Goal: Task Accomplishment & Management: Manage account settings

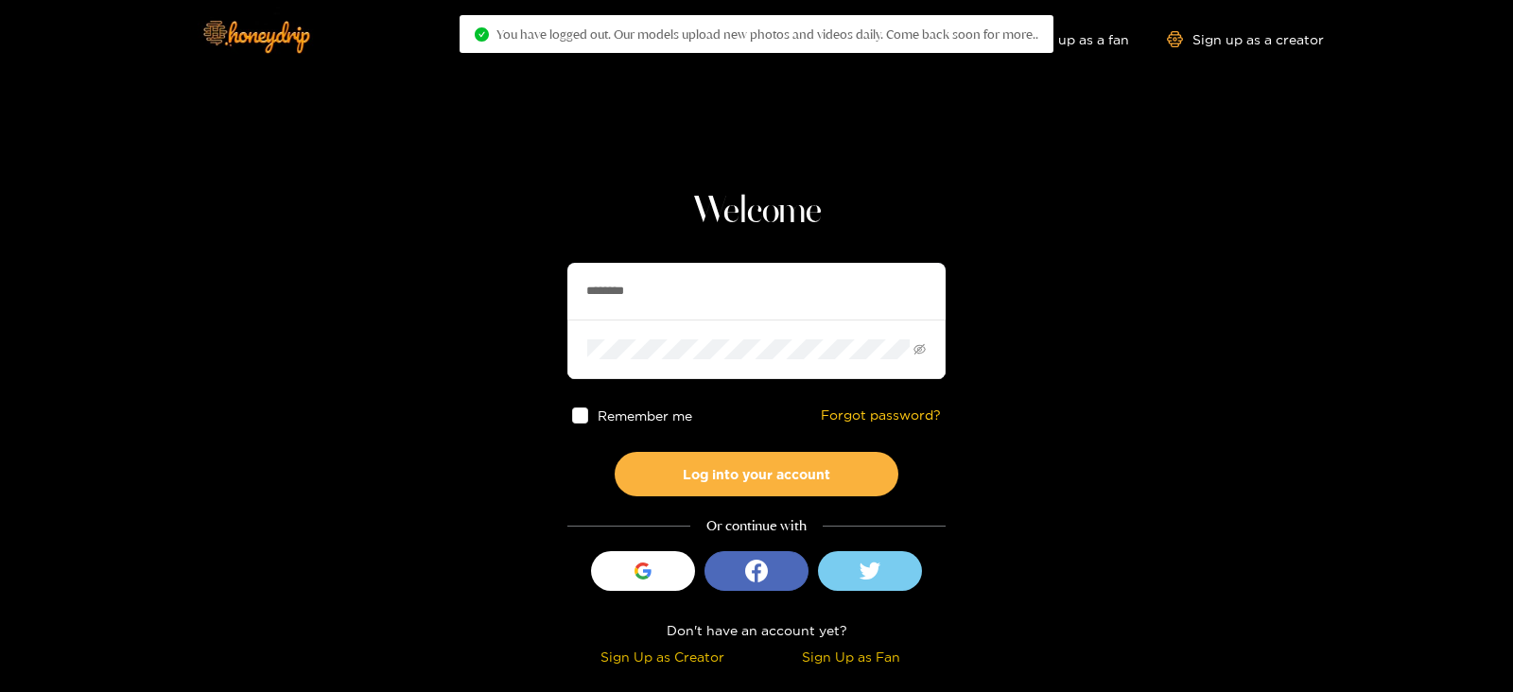
drag, startPoint x: 717, startPoint y: 300, endPoint x: 396, endPoint y: 338, distance: 322.9
click at [396, 338] on section "Welcome ******** Remember me Forgot password? Log into your account Or continue…" at bounding box center [756, 336] width 1513 height 672
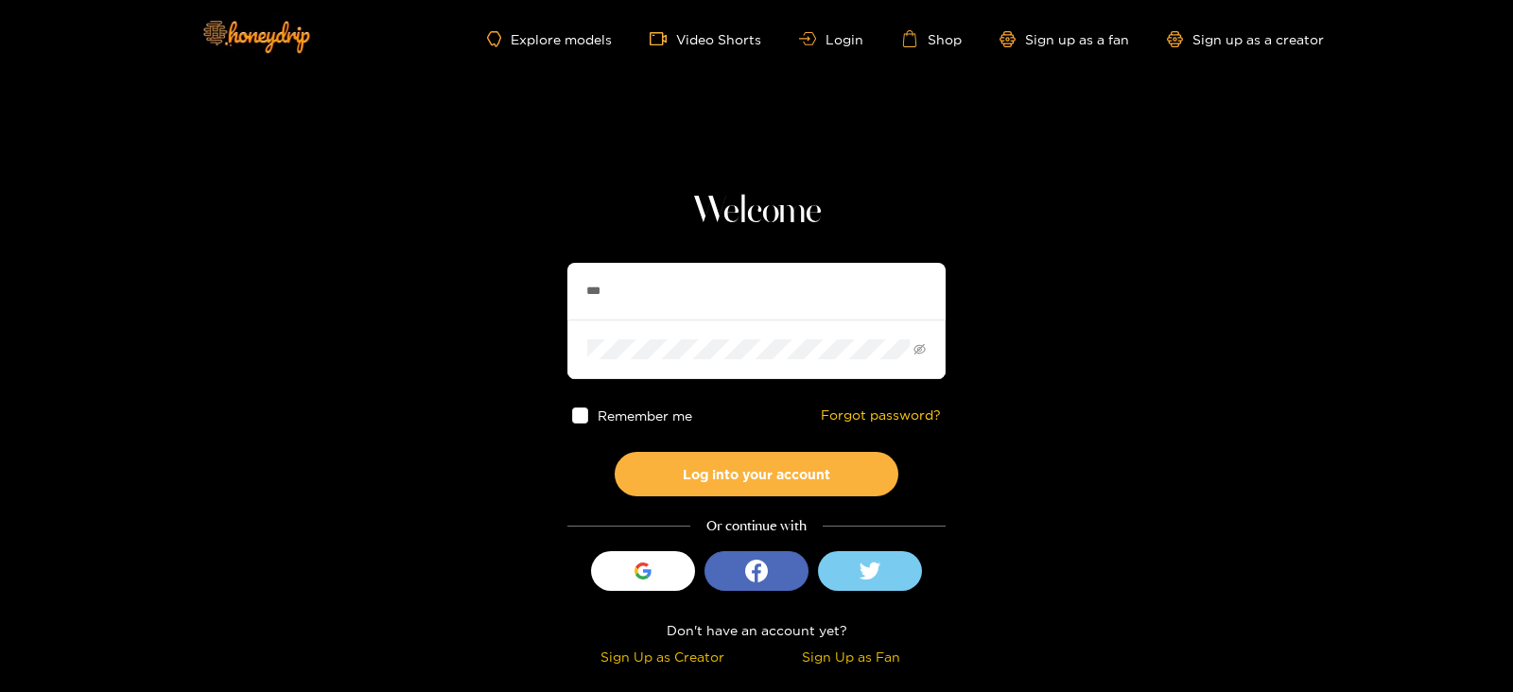
type input "**********"
click at [615, 452] on button "Log into your account" at bounding box center [757, 474] width 284 height 44
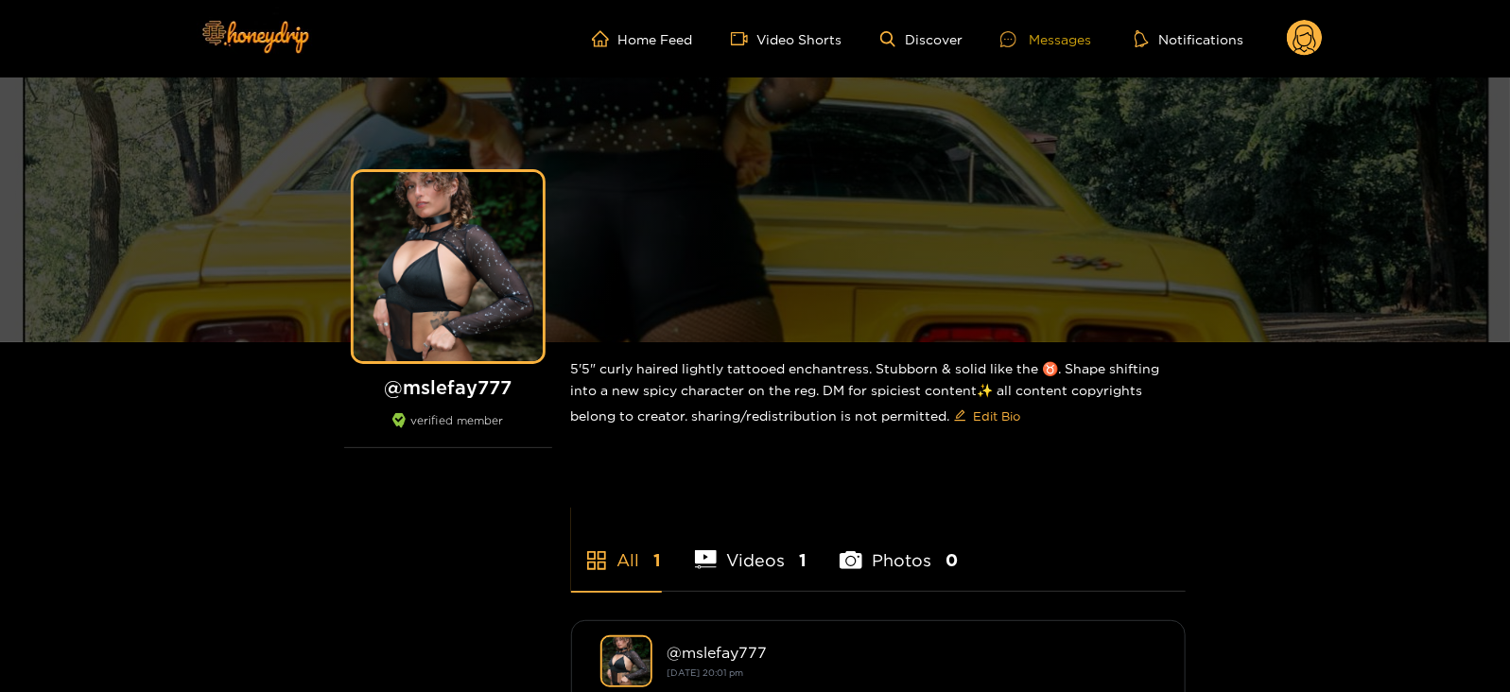
click at [1069, 47] on div "Messages" at bounding box center [1046, 39] width 91 height 22
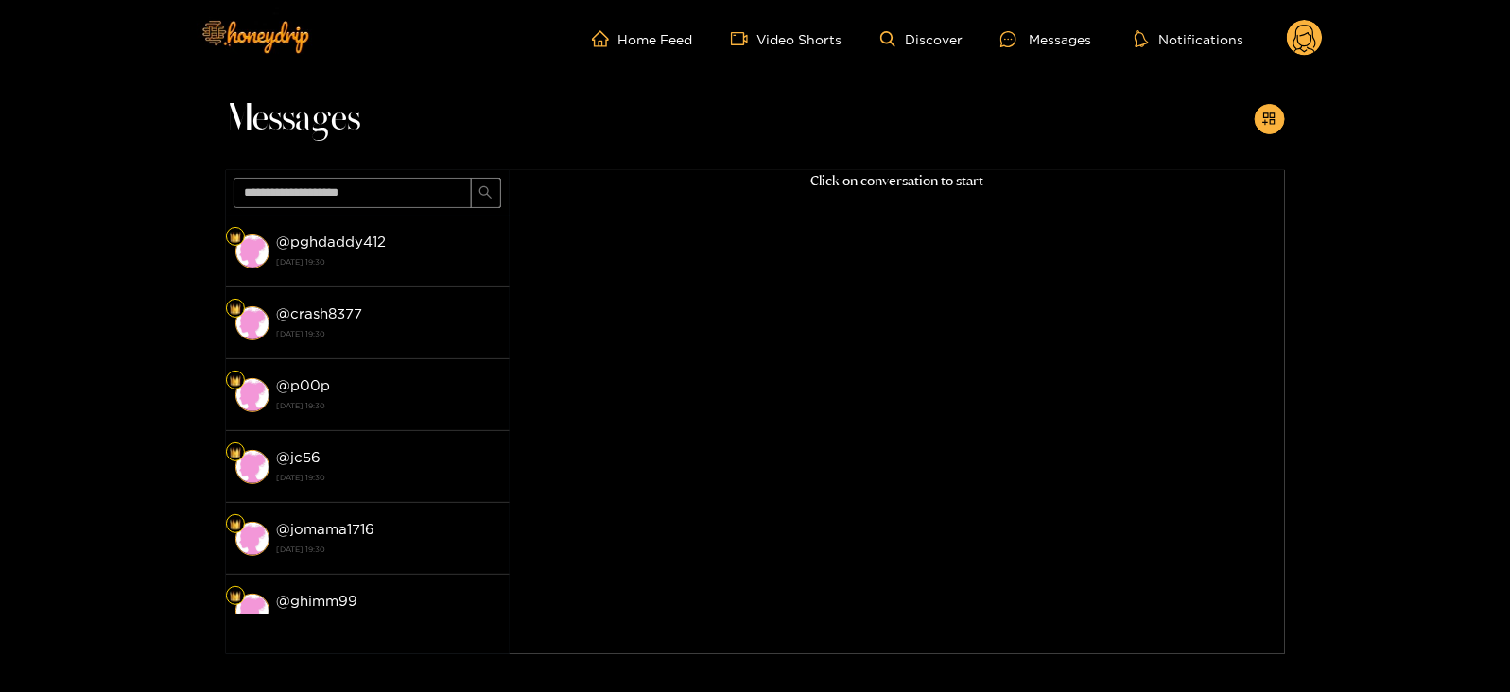
click at [1284, 33] on ul "Home Feed Video Shorts Discover Messages Notifications" at bounding box center [957, 39] width 731 height 38
click at [1304, 41] on circle at bounding box center [1305, 38] width 36 height 36
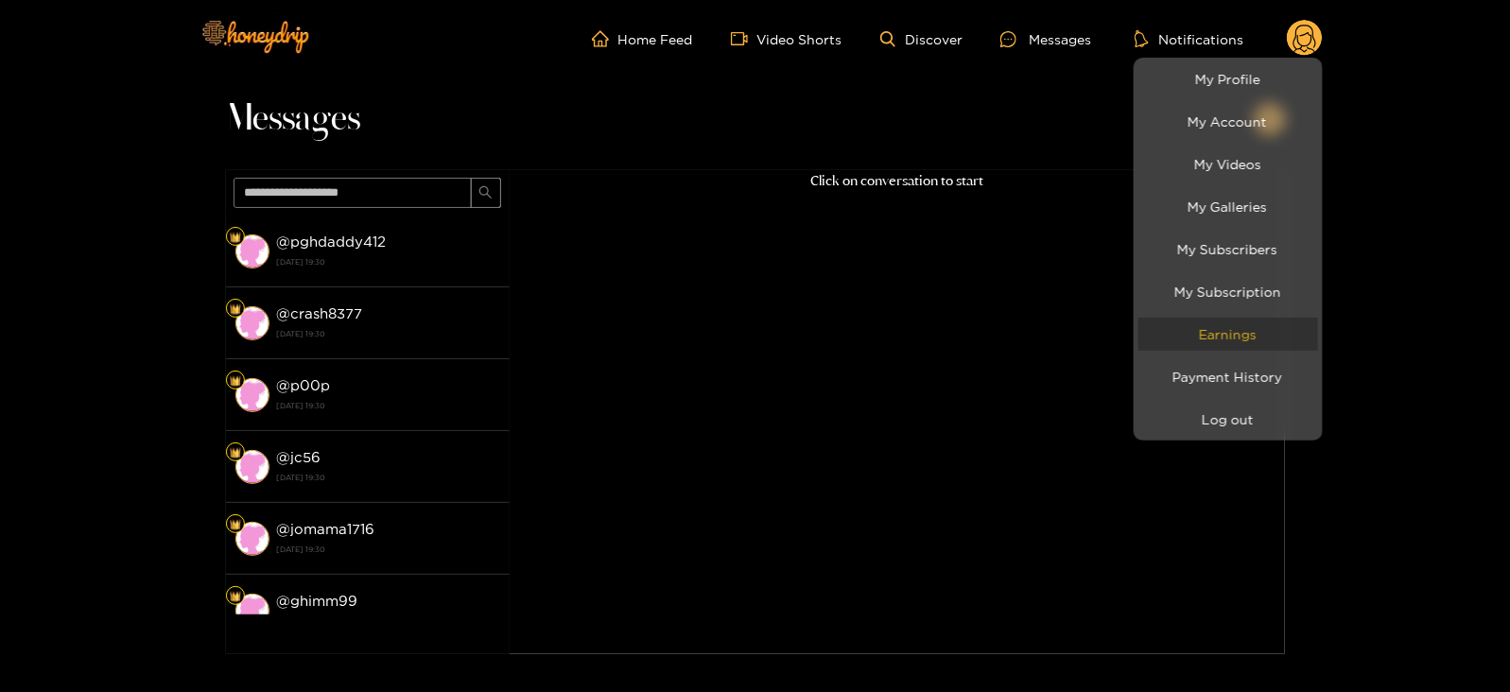
click at [1196, 333] on link "Earnings" at bounding box center [1229, 334] width 180 height 33
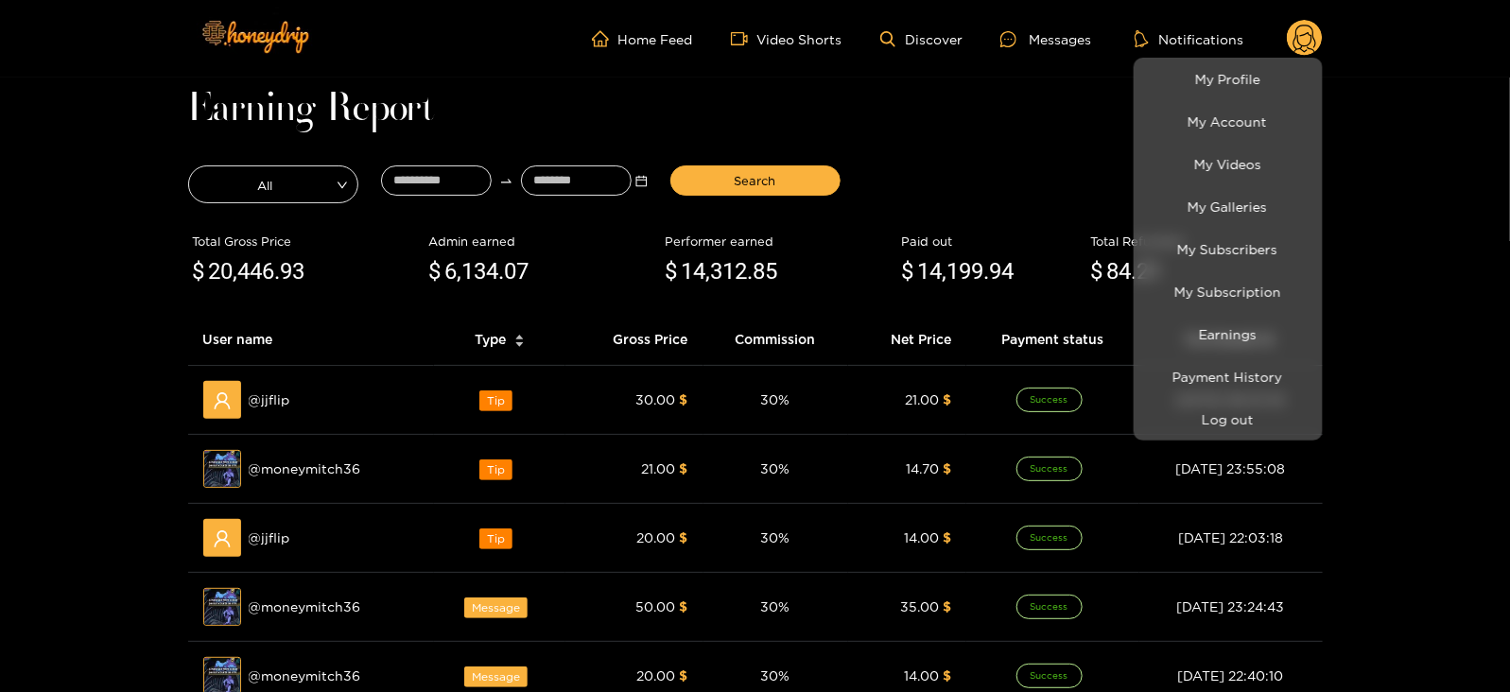
click at [418, 180] on div at bounding box center [755, 346] width 1510 height 692
click at [418, 180] on input at bounding box center [436, 181] width 111 height 30
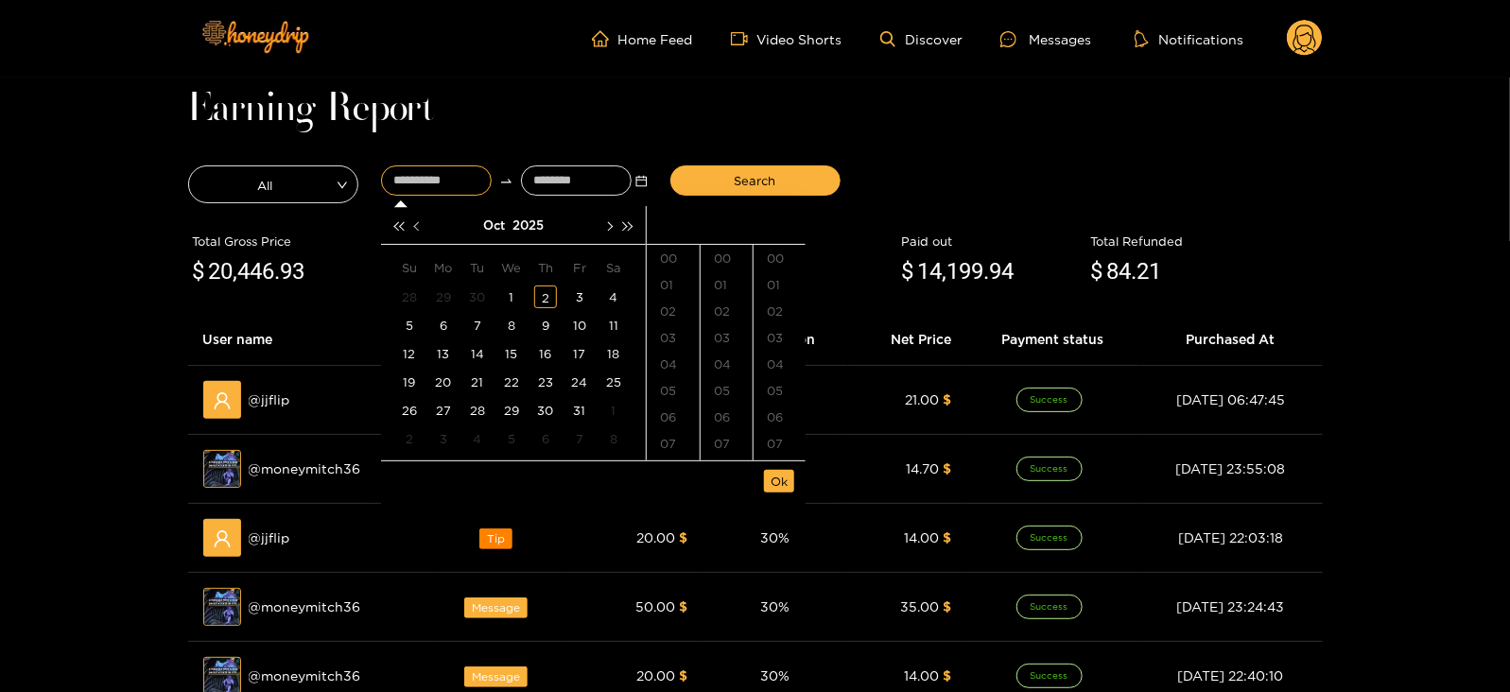
click at [424, 229] on button "button" at bounding box center [419, 225] width 20 height 38
click at [546, 358] on div "18" at bounding box center [545, 353] width 23 height 23
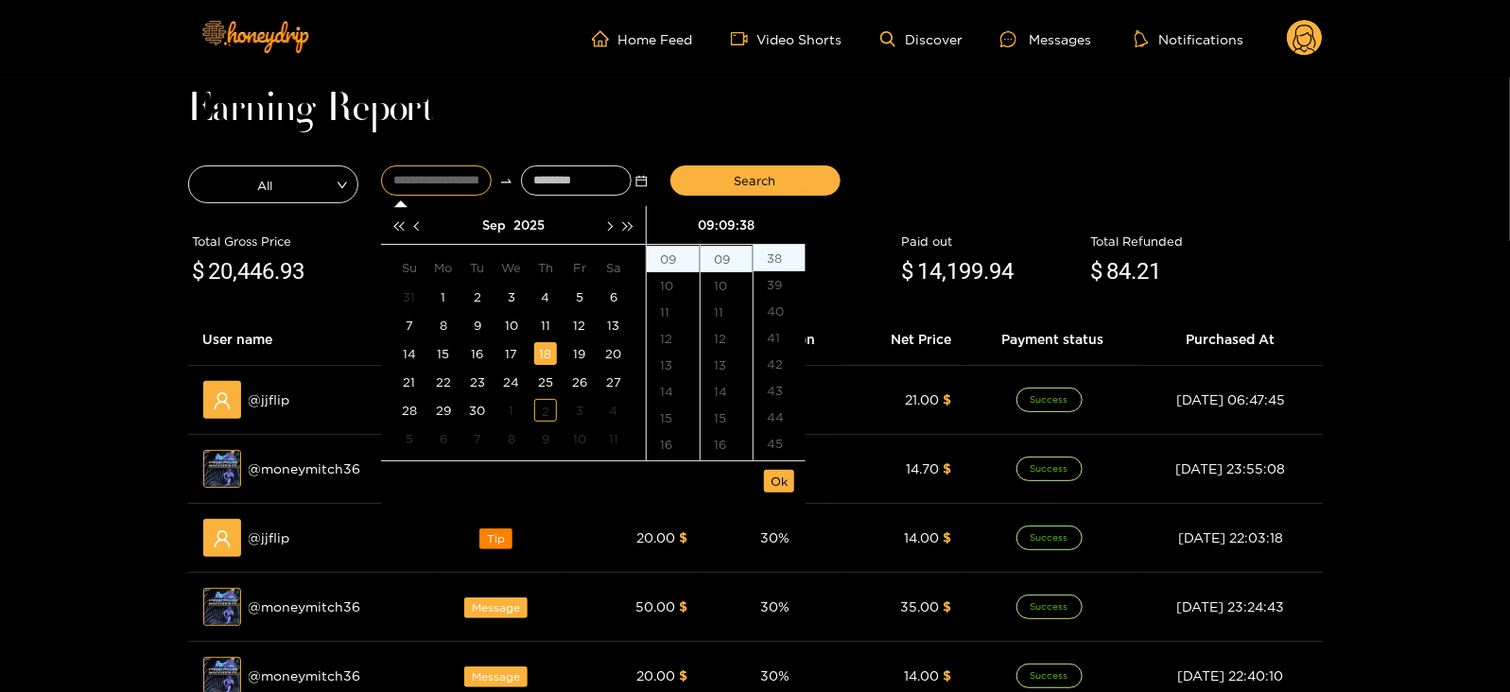
type input "**********"
click at [540, 176] on input at bounding box center [576, 181] width 111 height 30
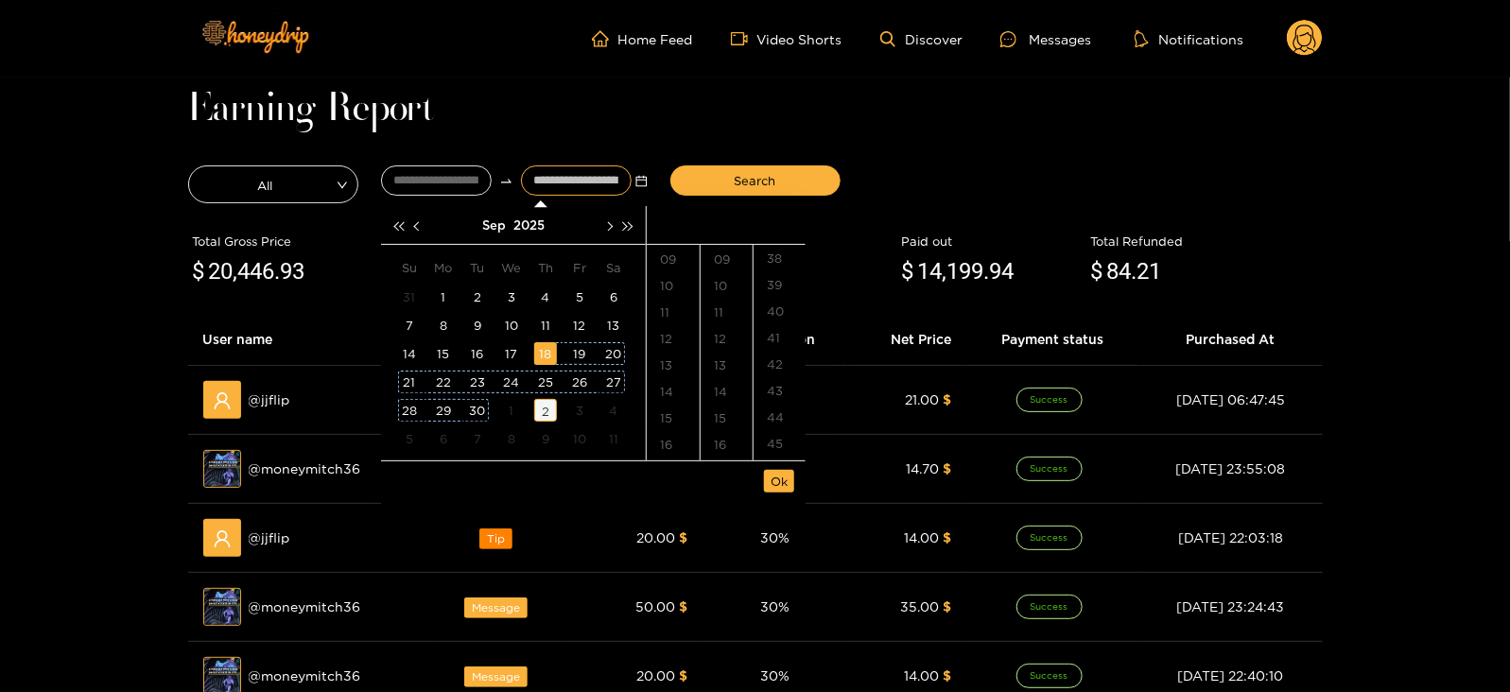
click at [537, 407] on div "2" at bounding box center [545, 410] width 23 height 23
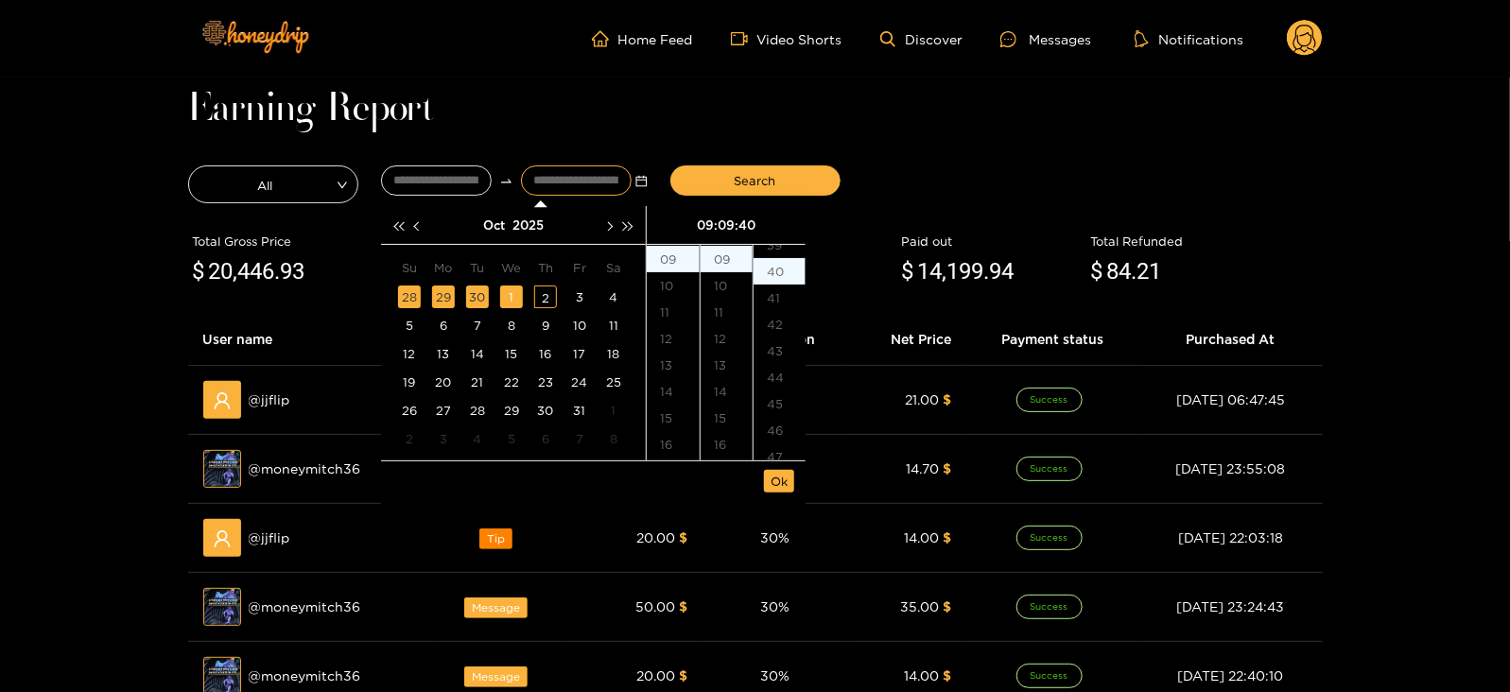
scroll to position [1059, 0]
type input "**********"
click at [777, 479] on span "Ok" at bounding box center [779, 481] width 17 height 19
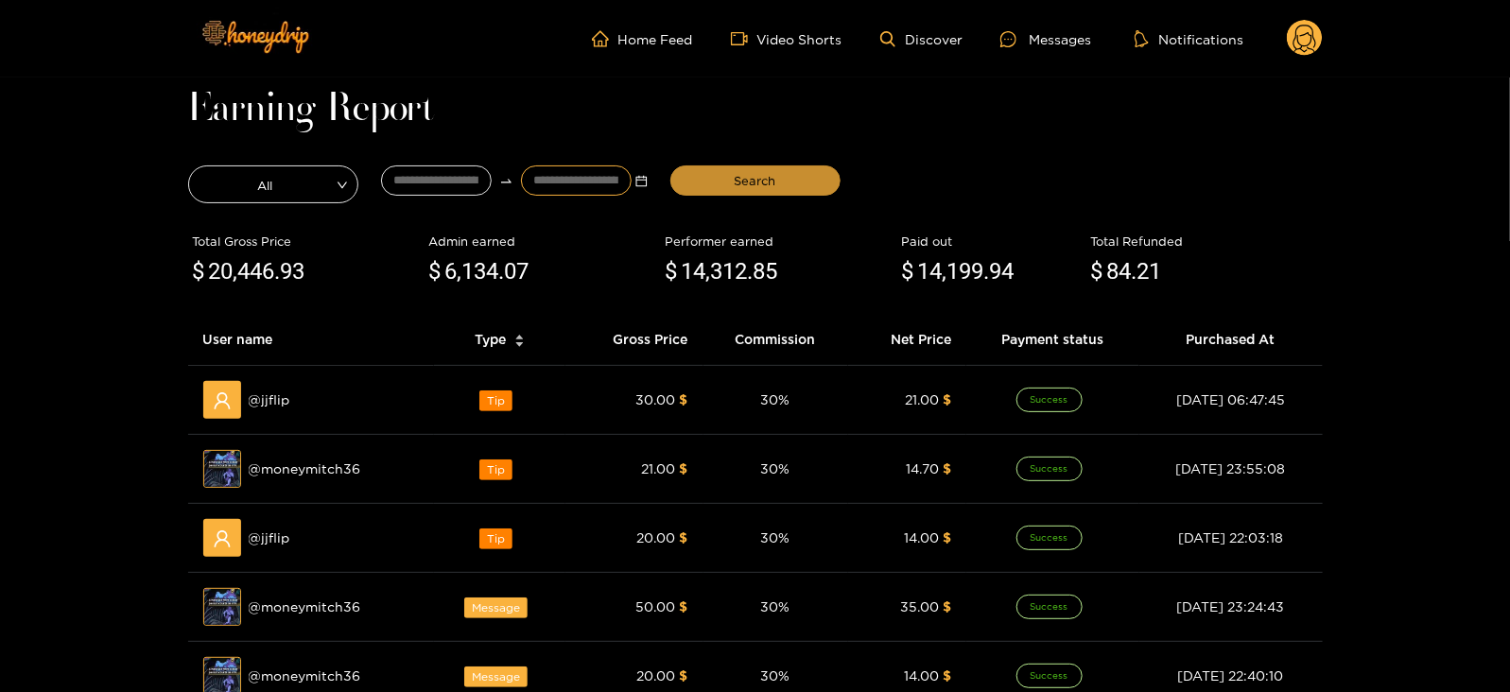
click at [702, 175] on button "Search" at bounding box center [756, 181] width 170 height 30
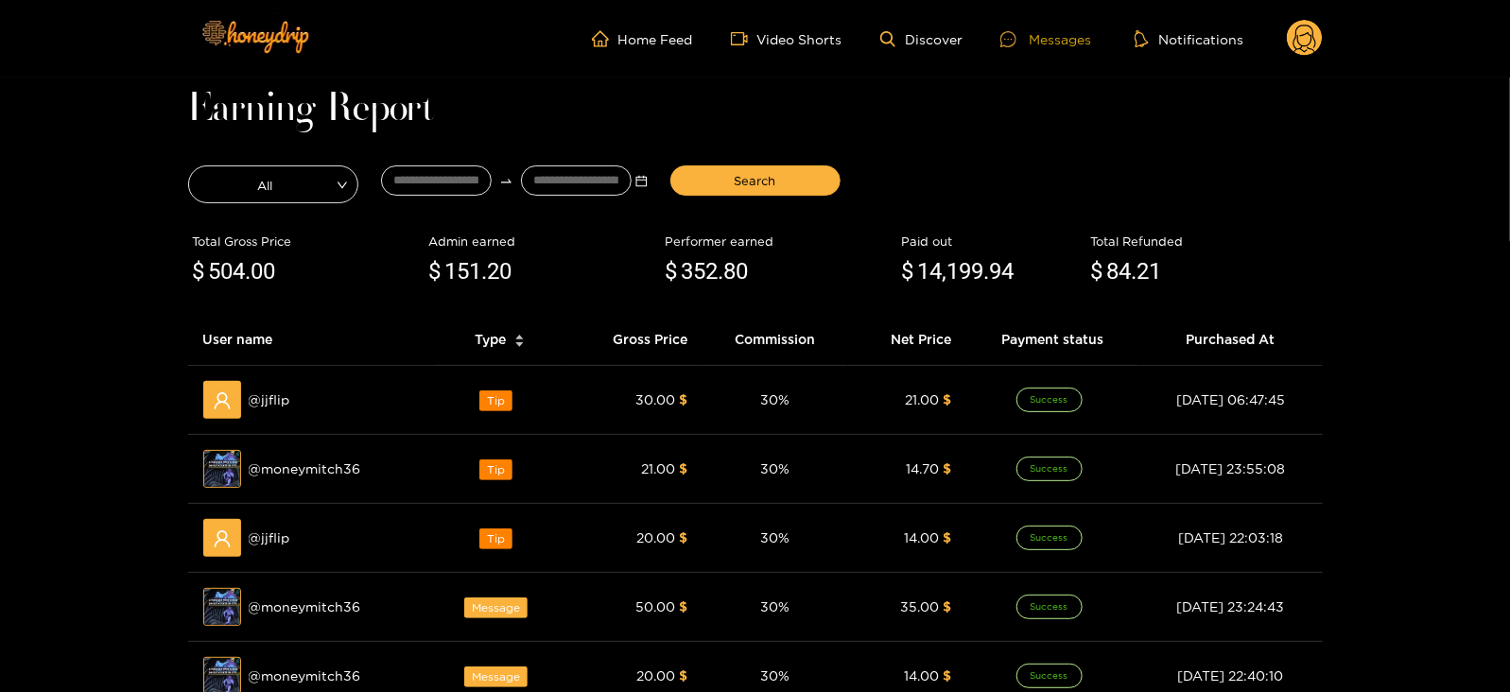
click at [1074, 41] on div "Messages" at bounding box center [1046, 39] width 91 height 22
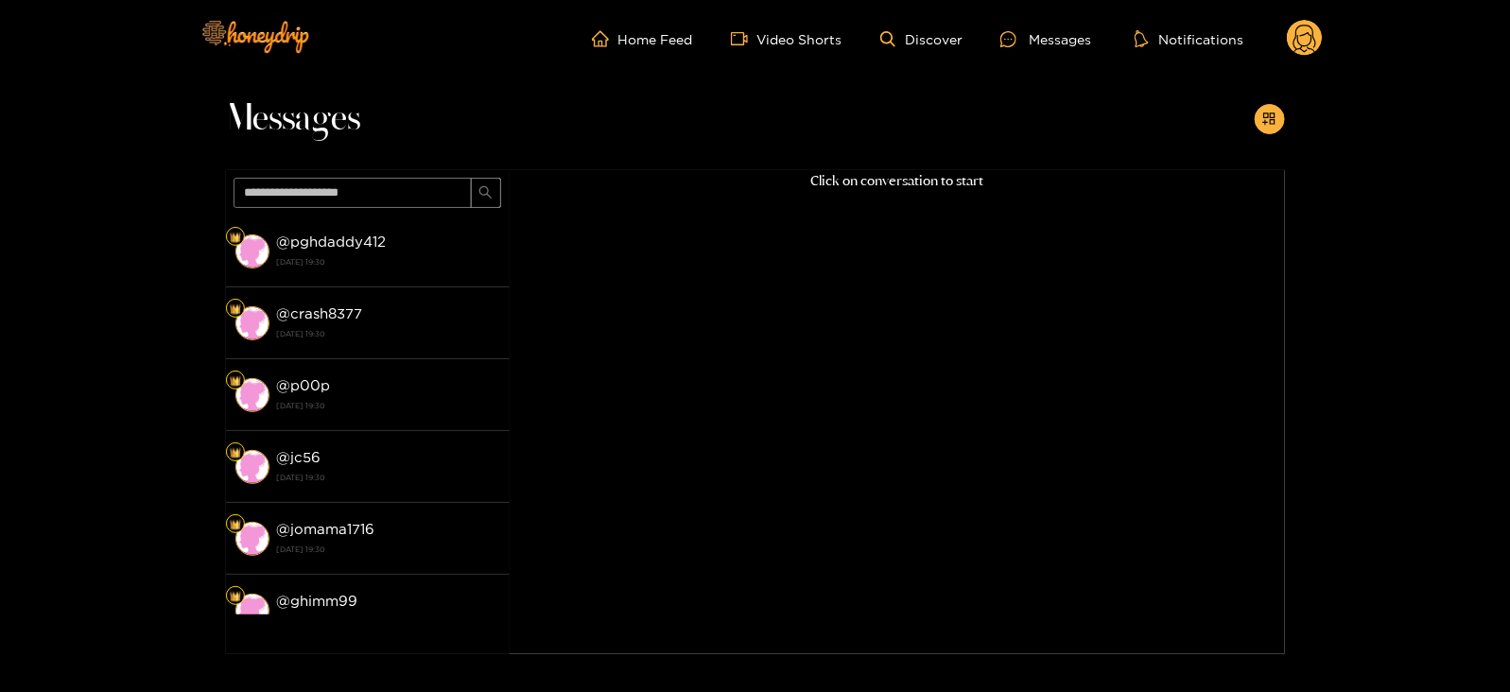
click at [1319, 56] on icon at bounding box center [1305, 39] width 36 height 38
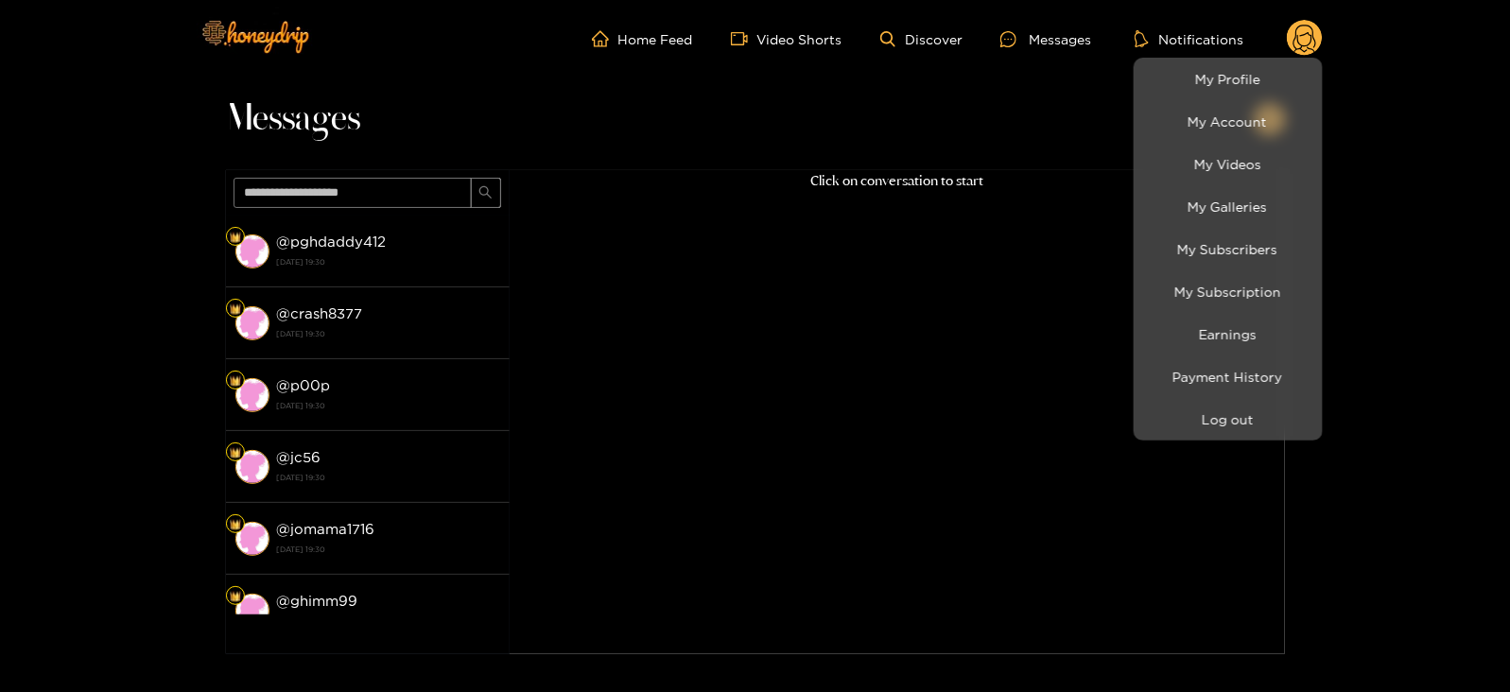
click at [1213, 447] on div at bounding box center [755, 346] width 1510 height 692
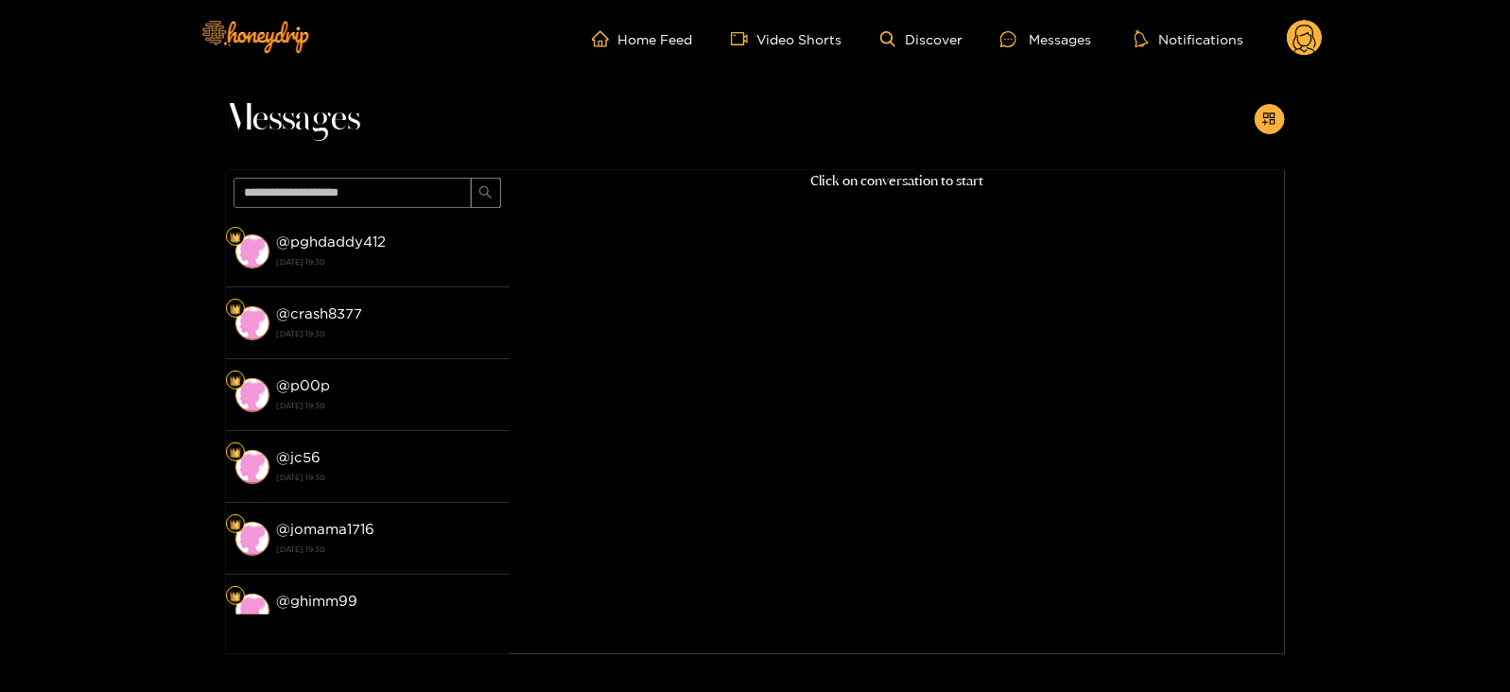
click at [1296, 53] on icon at bounding box center [1305, 39] width 36 height 38
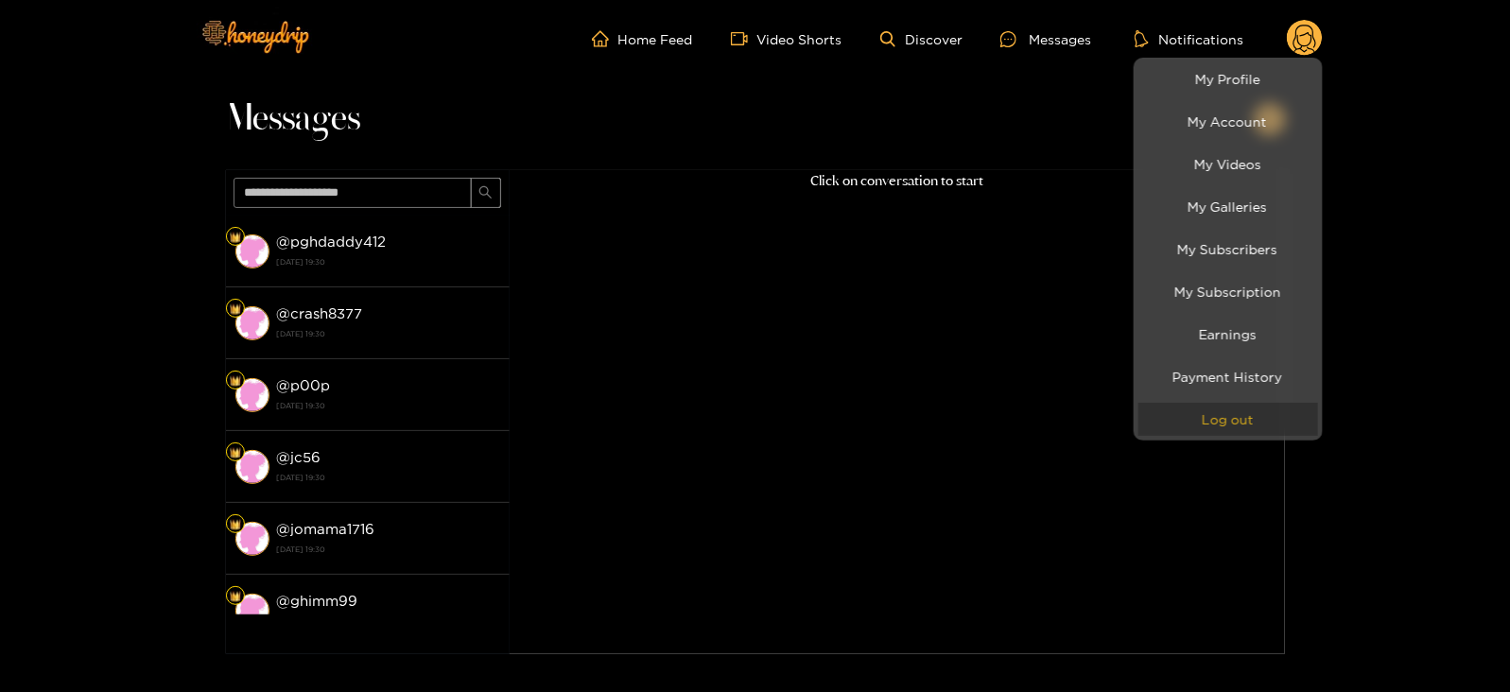
click at [1187, 435] on button "Log out" at bounding box center [1229, 419] width 180 height 33
